Goal: Transaction & Acquisition: Subscribe to service/newsletter

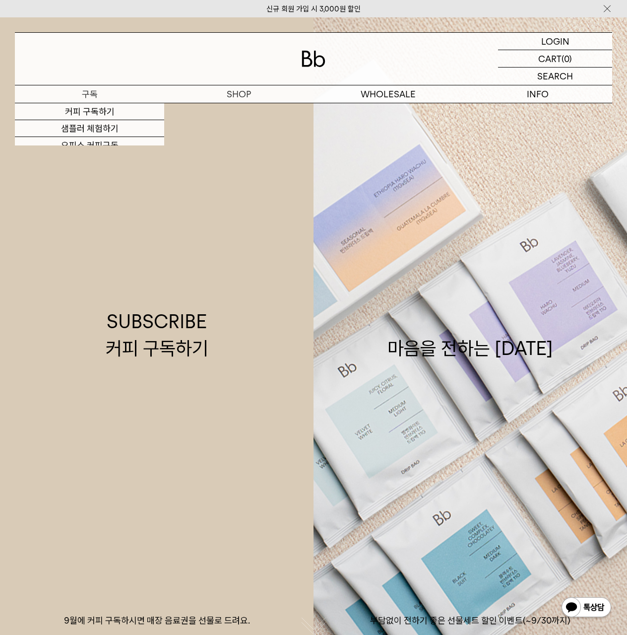
click at [97, 95] on p "구독" at bounding box center [89, 93] width 149 height 17
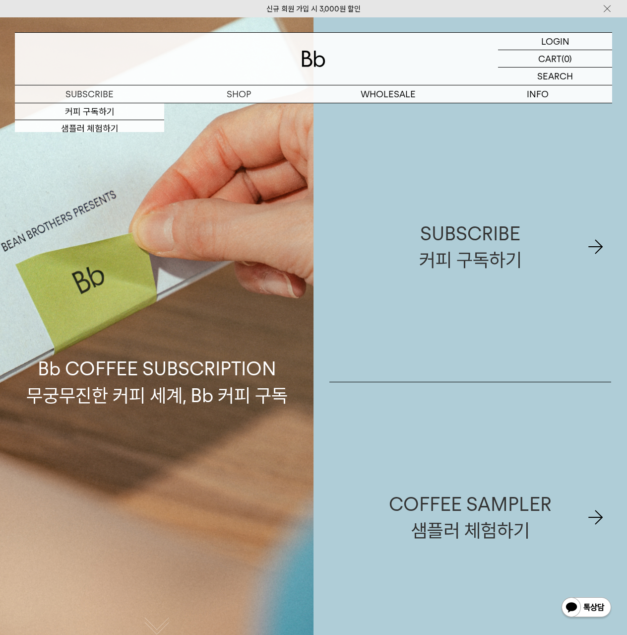
click at [226, 110] on div "Bb COFFEE SUBSCRIPTION 무궁무진한 커피 세계, Bb 커피 구독" at bounding box center [157, 334] width 314 height 635
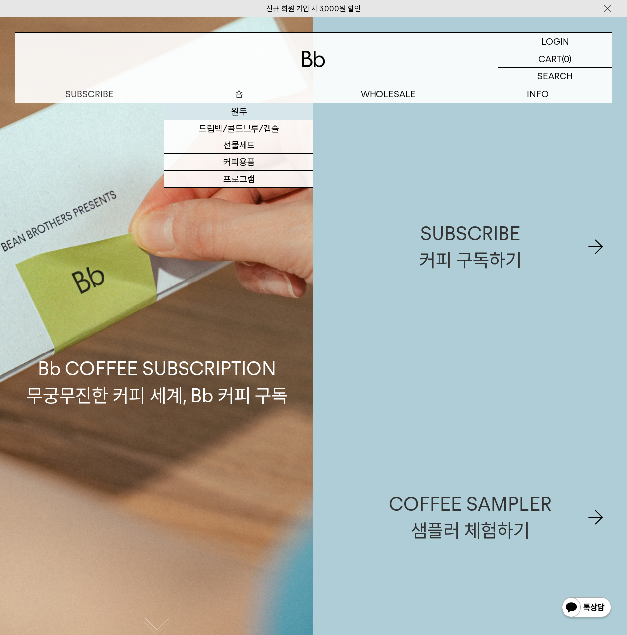
click at [237, 111] on link "원두" at bounding box center [238, 111] width 149 height 17
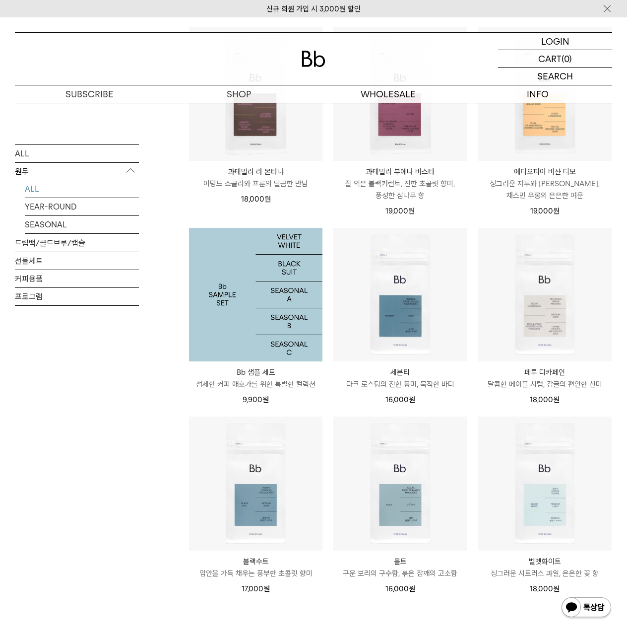
scroll to position [496, 0]
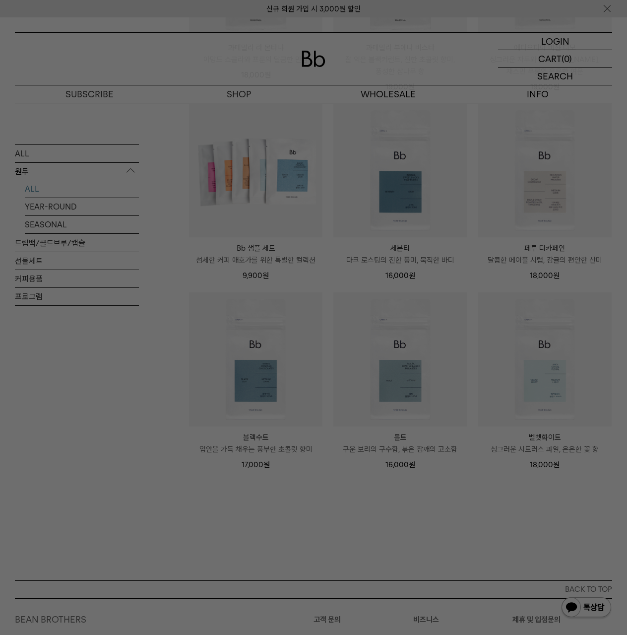
click at [408, 207] on div at bounding box center [313, 317] width 627 height 635
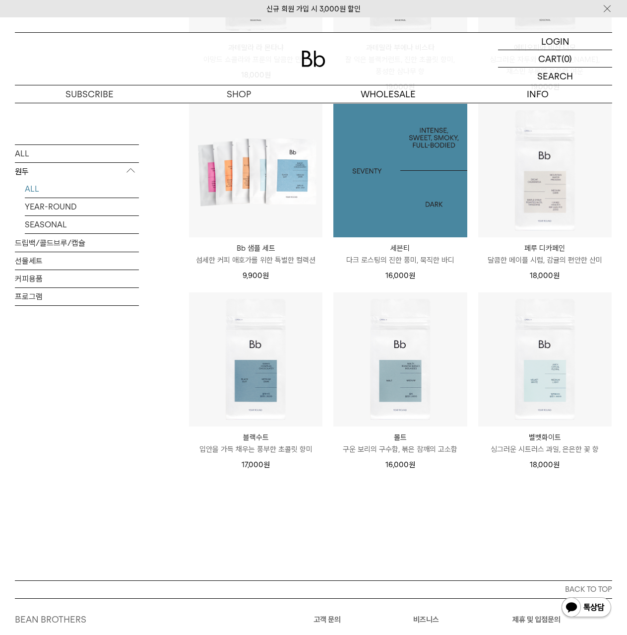
click at [404, 178] on img at bounding box center [401, 171] width 134 height 134
